Goal: Communication & Community: Ask a question

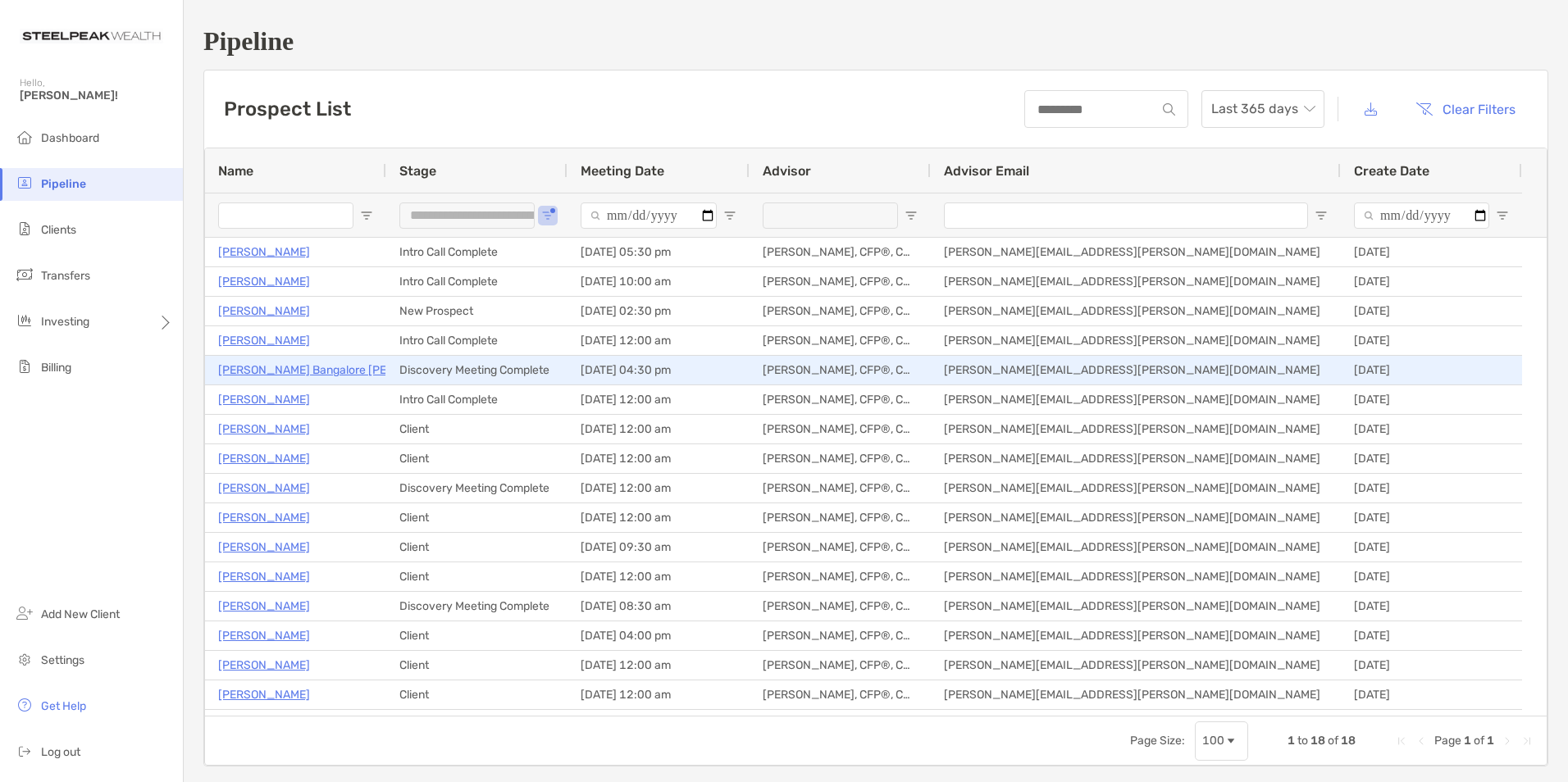
click at [269, 369] on p "[PERSON_NAME] Bangalore [PERSON_NAME]" at bounding box center [339, 370] width 242 height 21
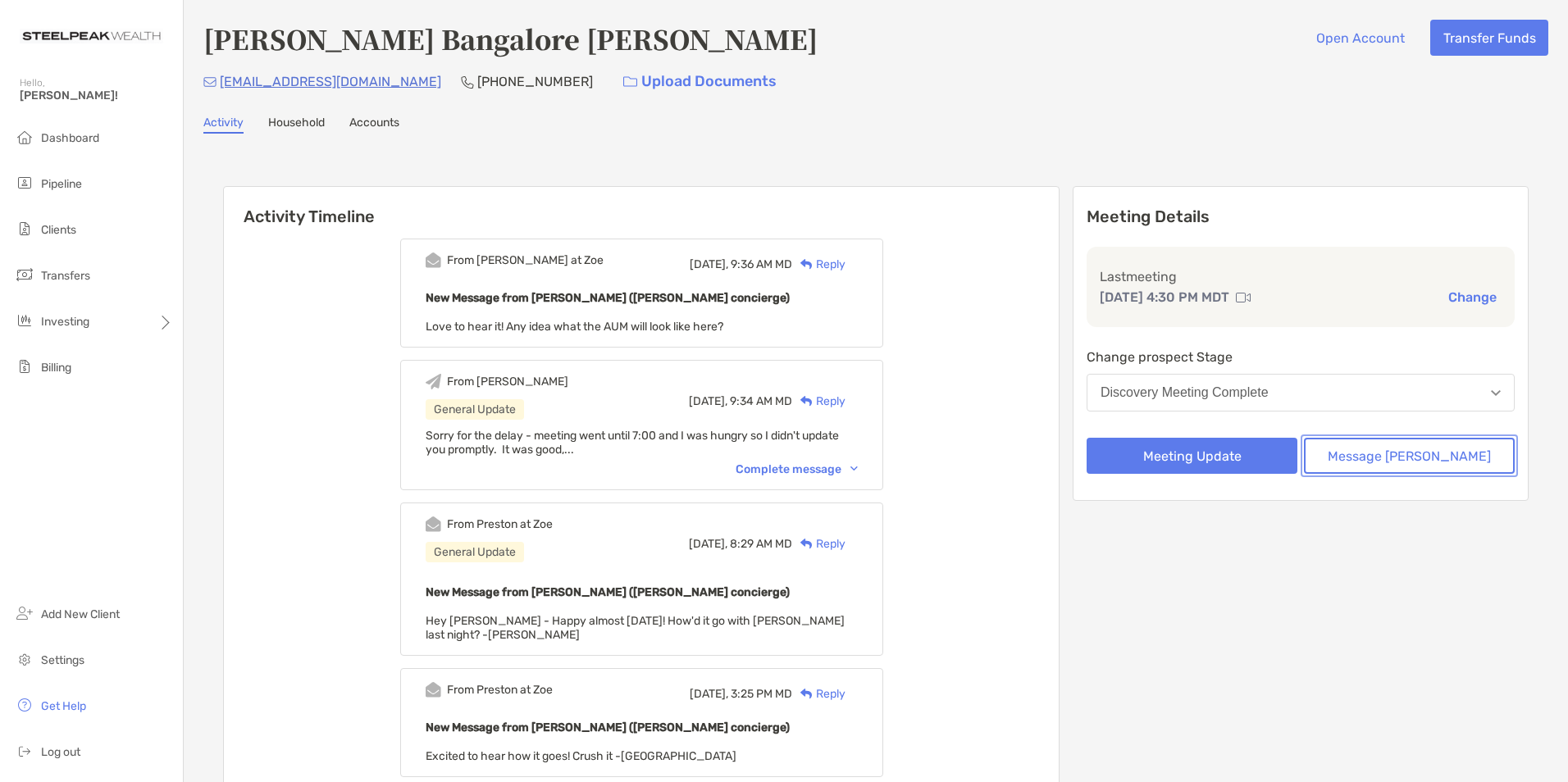
click at [1419, 452] on button "Message Zoe" at bounding box center [1410, 456] width 210 height 36
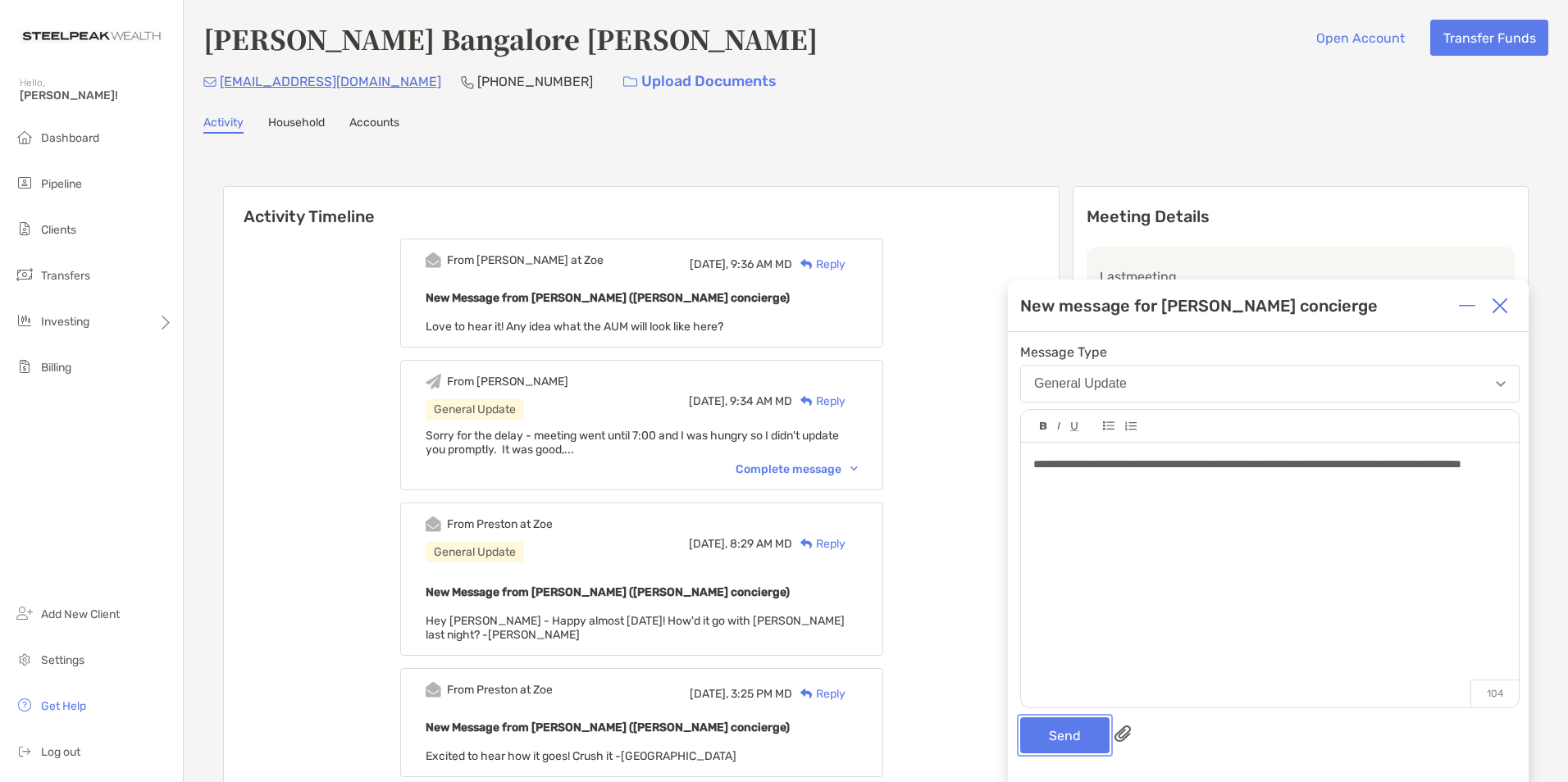
click at [1043, 733] on button "Send" at bounding box center [1065, 735] width 89 height 36
